Goal: Task Accomplishment & Management: Manage account settings

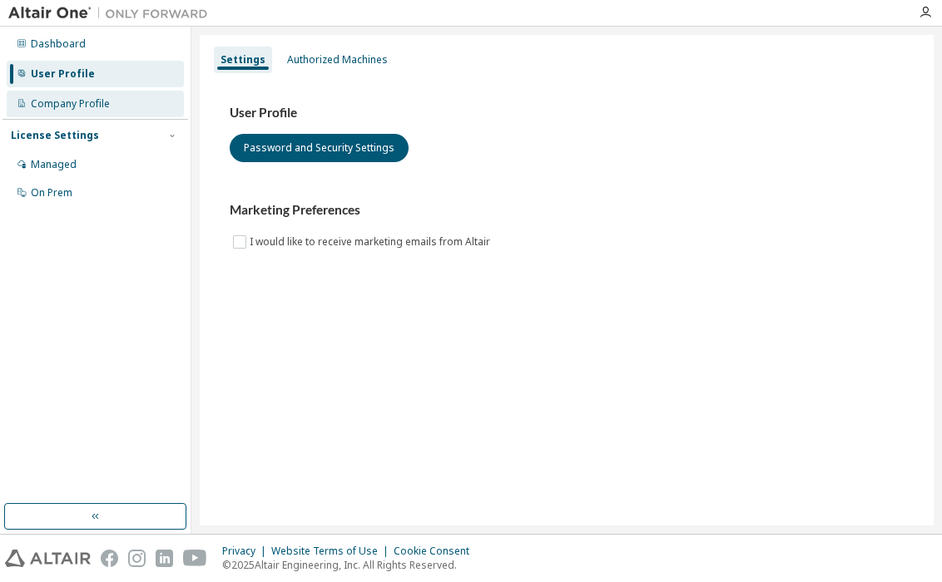
click at [126, 102] on div "Company Profile" at bounding box center [95, 104] width 177 height 27
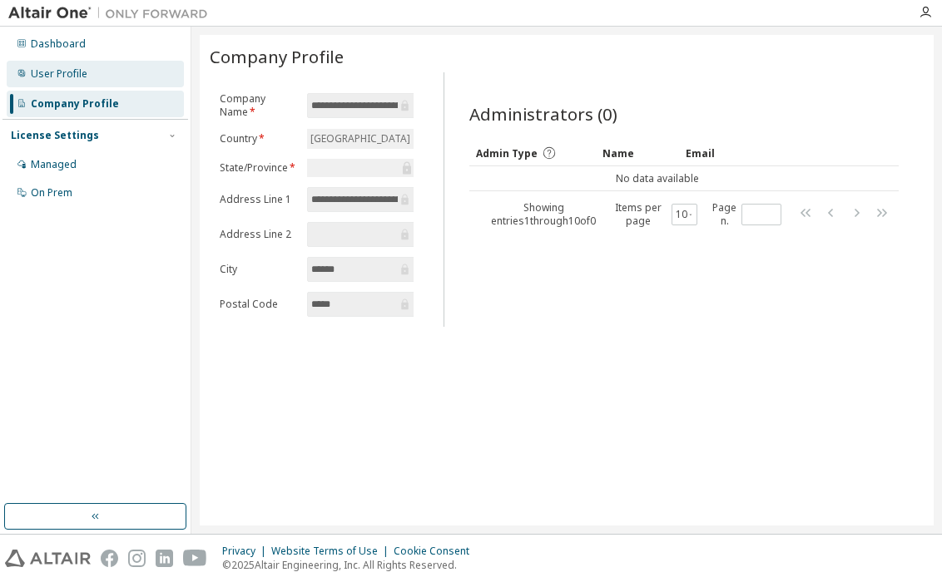
click at [130, 82] on div "User Profile" at bounding box center [95, 74] width 177 height 27
